Goal: Information Seeking & Learning: Learn about a topic

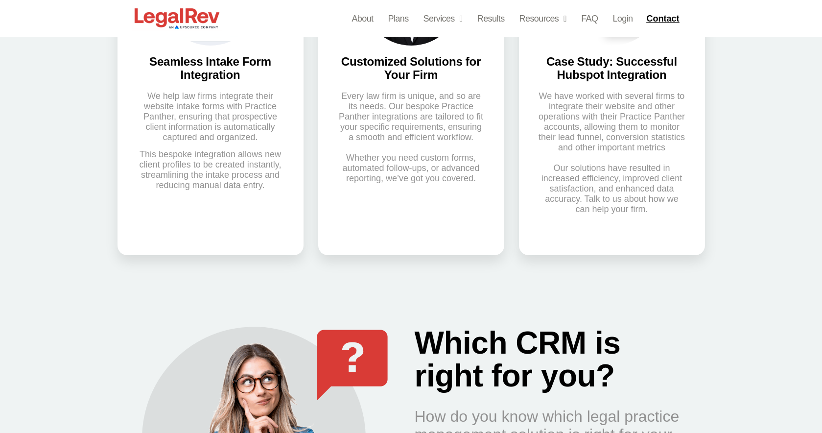
scroll to position [695, 0]
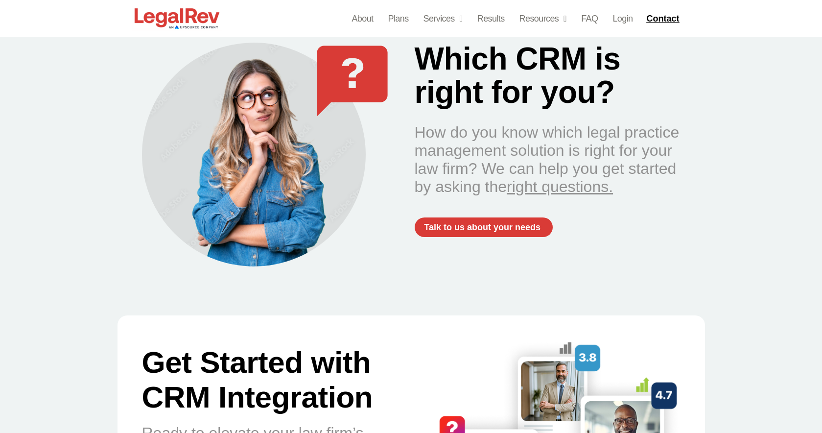
scroll to position [956, 0]
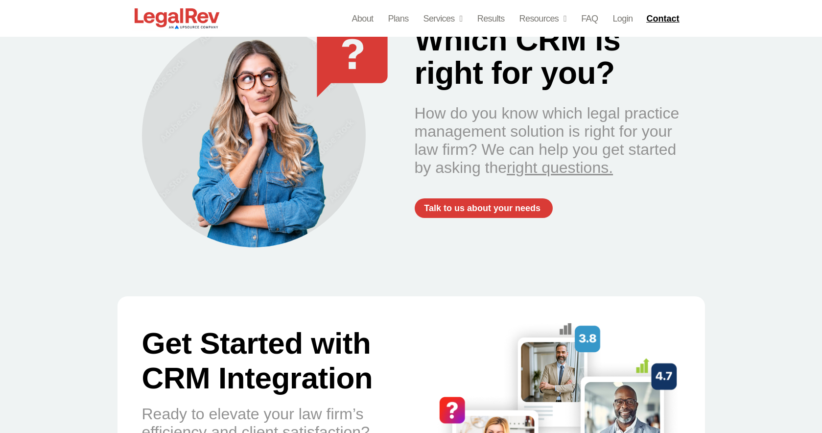
click at [525, 168] on link "right questions." at bounding box center [560, 168] width 106 height 18
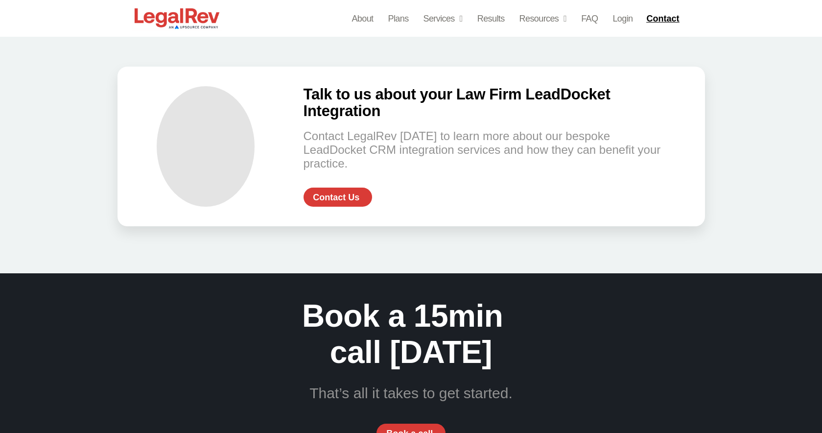
scroll to position [2043, 0]
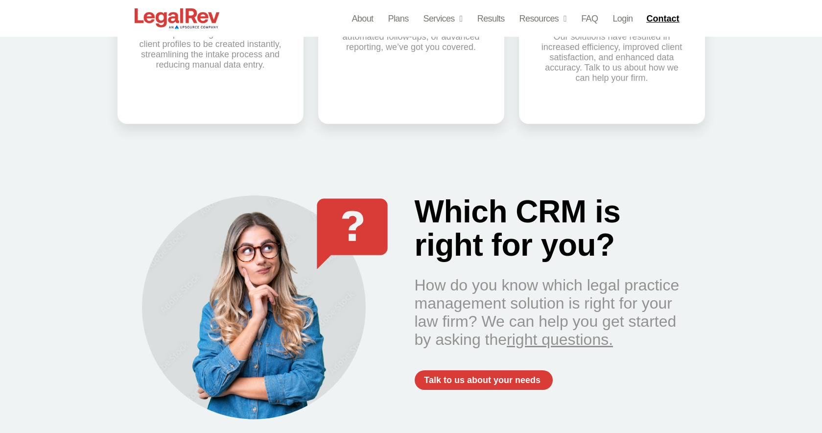
scroll to position [820, 0]
